Goal: Check status: Check status

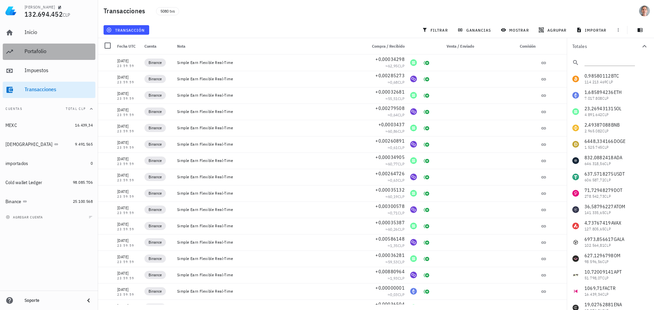
click at [41, 53] on div "Portafolio" at bounding box center [59, 51] width 68 height 6
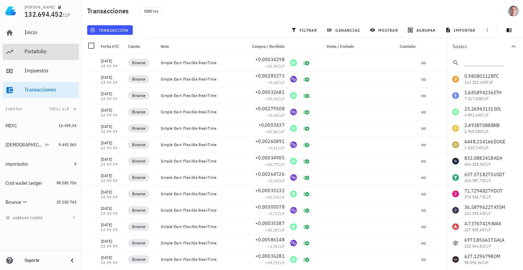
click at [30, 49] on div "Portafolio" at bounding box center [51, 51] width 52 height 6
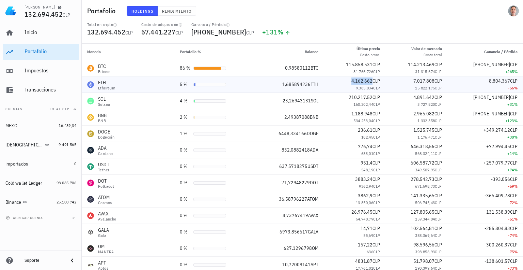
click at [367, 82] on span "4.162.662" at bounding box center [362, 81] width 21 height 6
click at [368, 90] on span "9.385.034" at bounding box center [365, 87] width 18 height 5
click at [430, 80] on span "7.017.808" at bounding box center [424, 81] width 21 height 6
click at [425, 88] on span "15.822.175" at bounding box center [425, 87] width 20 height 5
click at [418, 82] on span "7.017.808" at bounding box center [424, 81] width 21 height 6
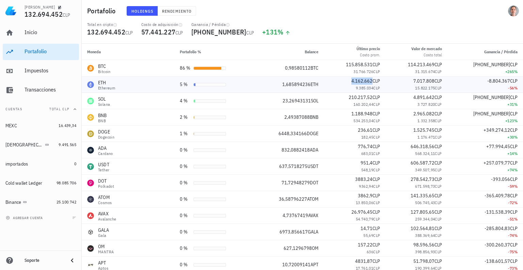
click at [363, 81] on span "4.162.662" at bounding box center [362, 81] width 21 height 6
click at [422, 80] on span "7.017.808" at bounding box center [424, 81] width 21 height 6
click at [366, 87] on span "9.385.034" at bounding box center [365, 87] width 18 height 5
click at [425, 87] on span "15.822.175" at bounding box center [425, 87] width 20 height 5
